Goal: Information Seeking & Learning: Learn about a topic

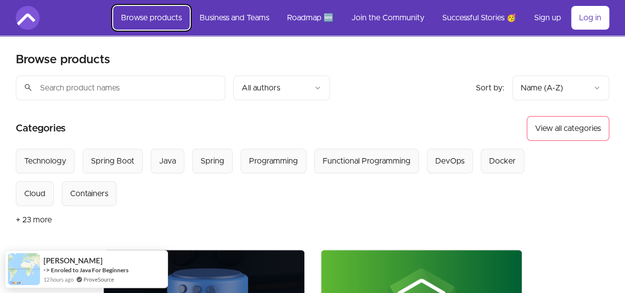
click at [162, 16] on link "Browse products" at bounding box center [151, 18] width 77 height 24
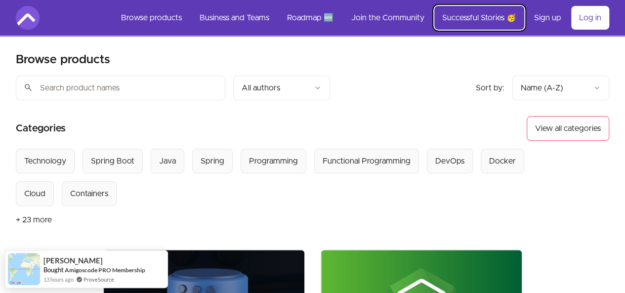
click at [476, 16] on link "Successful Stories 🥳" at bounding box center [479, 18] width 90 height 24
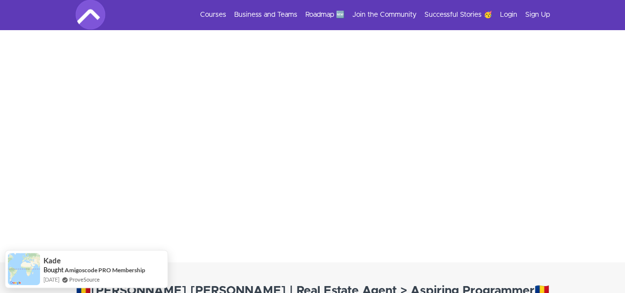
scroll to position [10071, 0]
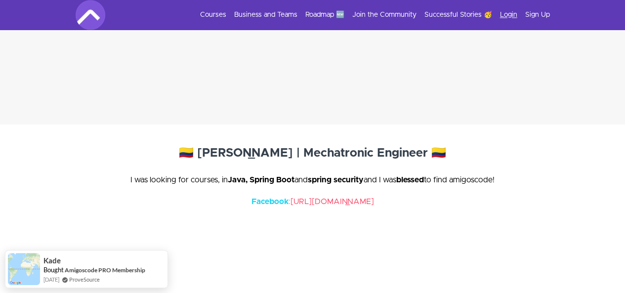
click at [515, 14] on link "Login" at bounding box center [508, 15] width 17 height 10
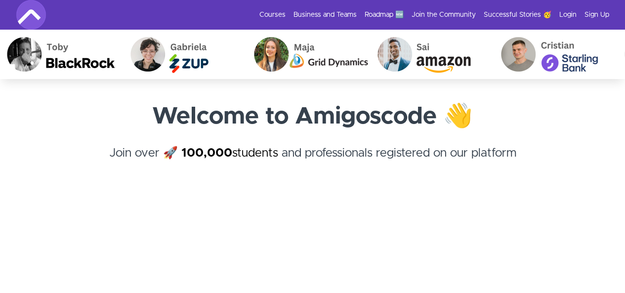
click at [593, 16] on link "Sign Up" at bounding box center [596, 15] width 25 height 10
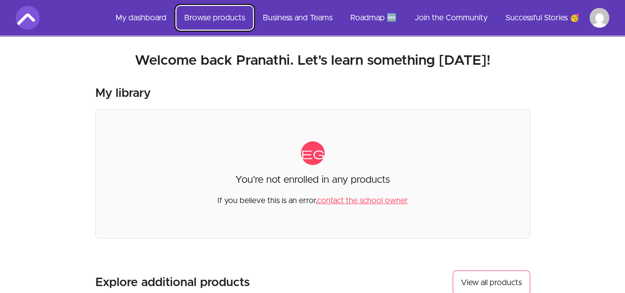
click at [209, 17] on link "Browse products" at bounding box center [214, 18] width 77 height 24
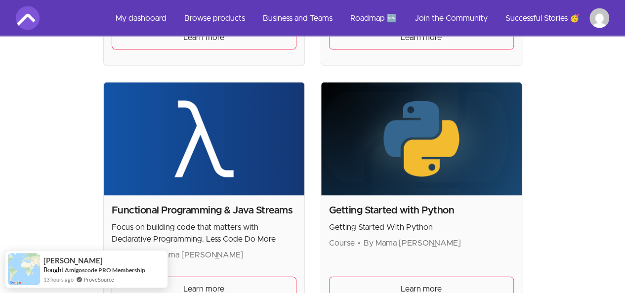
scroll to position [1065, 0]
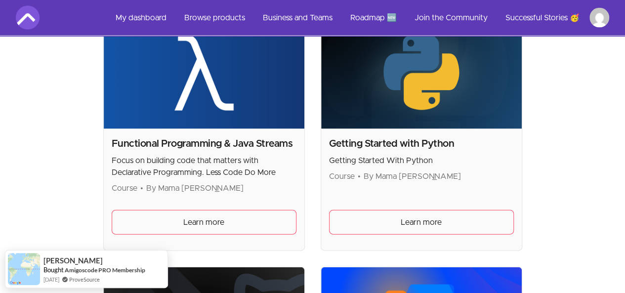
scroll to position [991, 0]
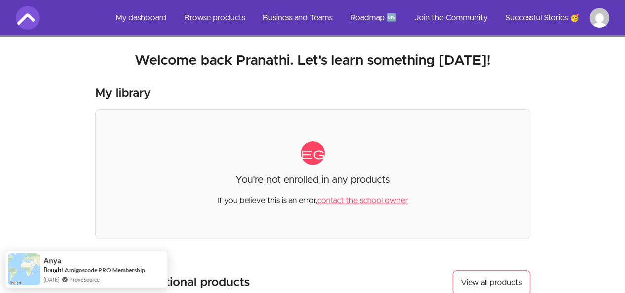
click at [25, 18] on img at bounding box center [28, 18] width 24 height 24
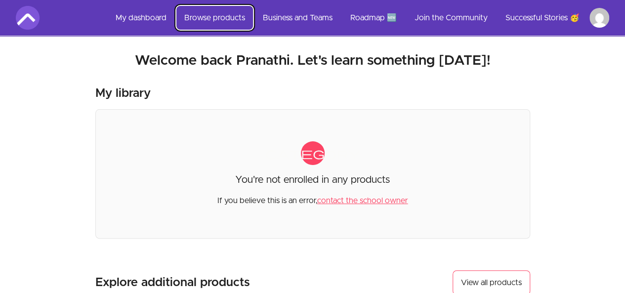
click at [221, 13] on link "Browse products" at bounding box center [214, 18] width 77 height 24
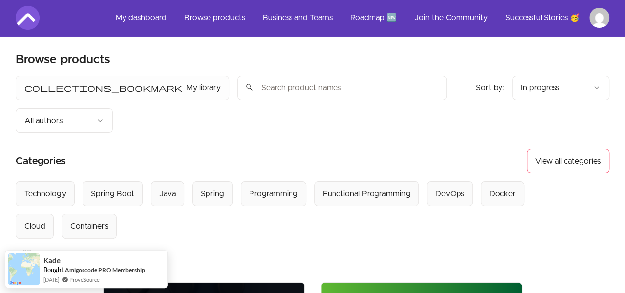
click at [237, 84] on input "search" at bounding box center [341, 88] width 209 height 25
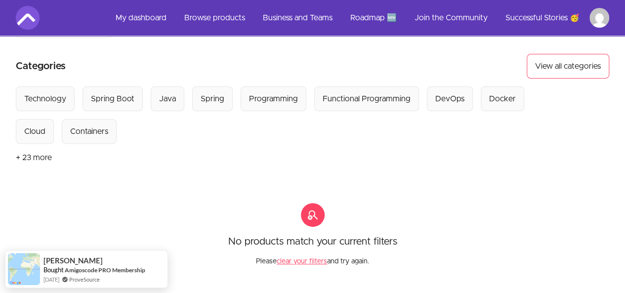
scroll to position [83, 0]
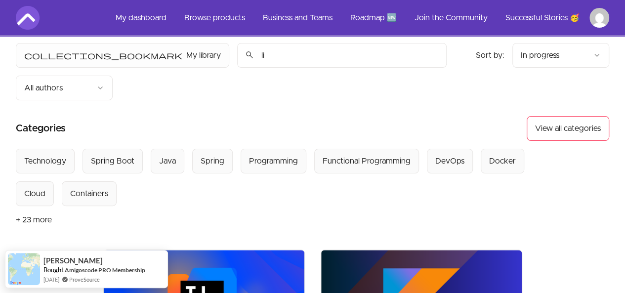
scroll to position [32, 0]
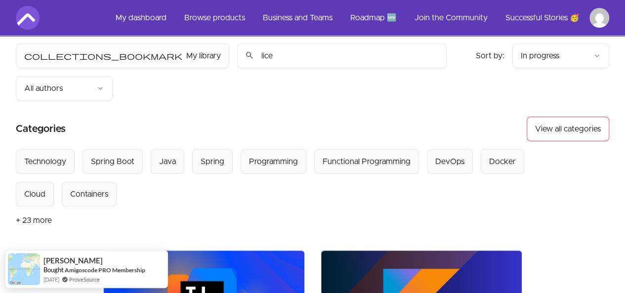
type input "licen"
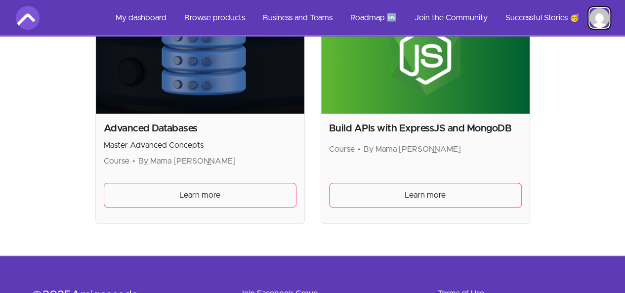
scroll to position [375, 0]
